Goal: Find specific page/section: Find specific page/section

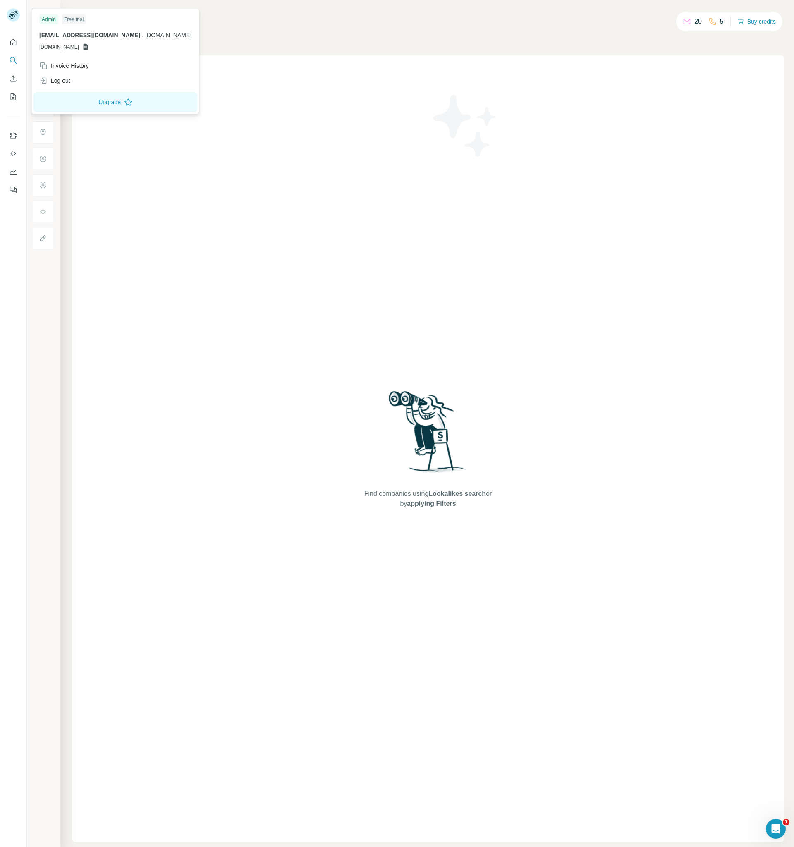
click at [266, 26] on div "Companies People" at bounding box center [428, 34] width 712 height 17
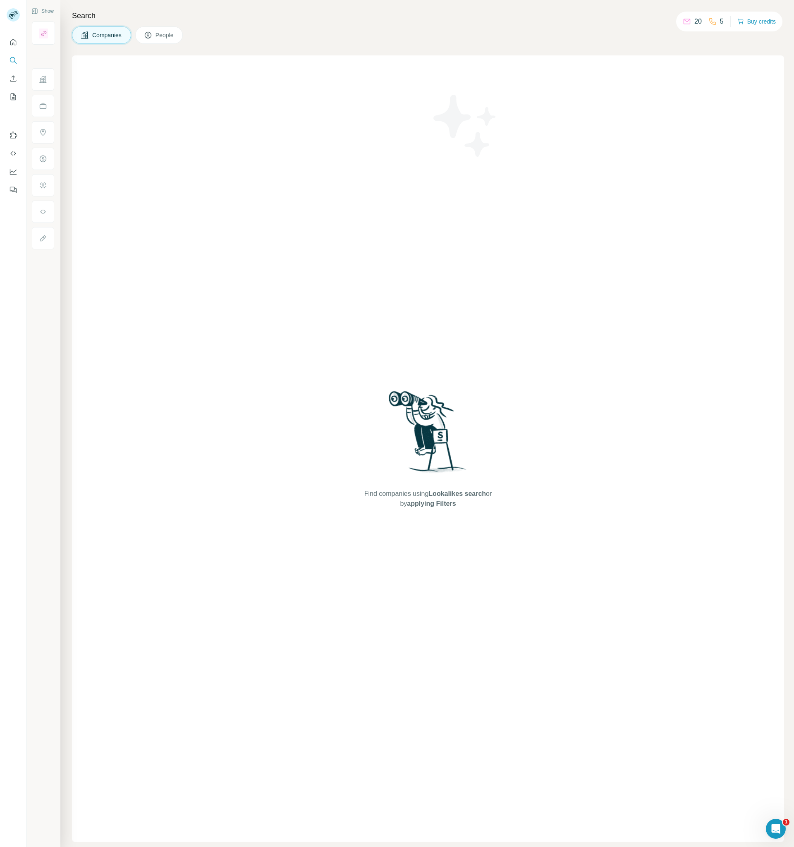
click at [431, 36] on div "Companies People" at bounding box center [428, 34] width 712 height 17
click at [420, 24] on div "Search Companies People Find companies using Lookalikes search or by applying F…" at bounding box center [427, 423] width 734 height 847
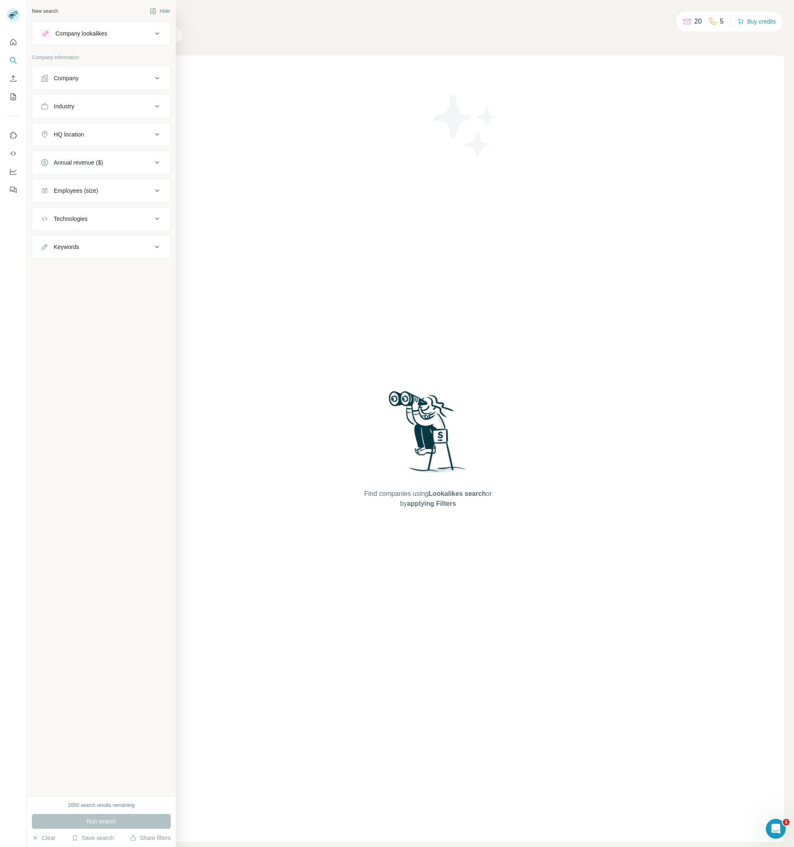
click at [155, 30] on icon at bounding box center [157, 34] width 10 height 10
